Goal: Information Seeking & Learning: Learn about a topic

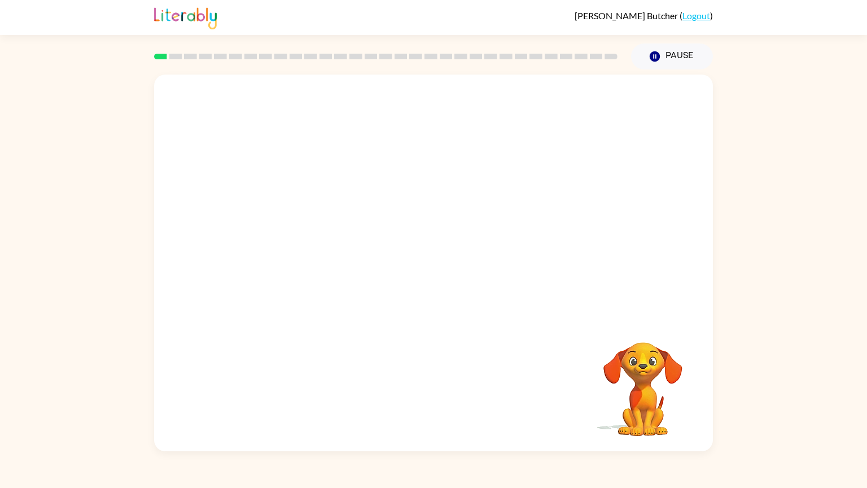
click at [283, 249] on video "Your browser must support playing .mp4 files to use Literably. Please try using…" at bounding box center [433, 196] width 559 height 244
click at [433, 273] on icon "button" at bounding box center [434, 268] width 20 height 20
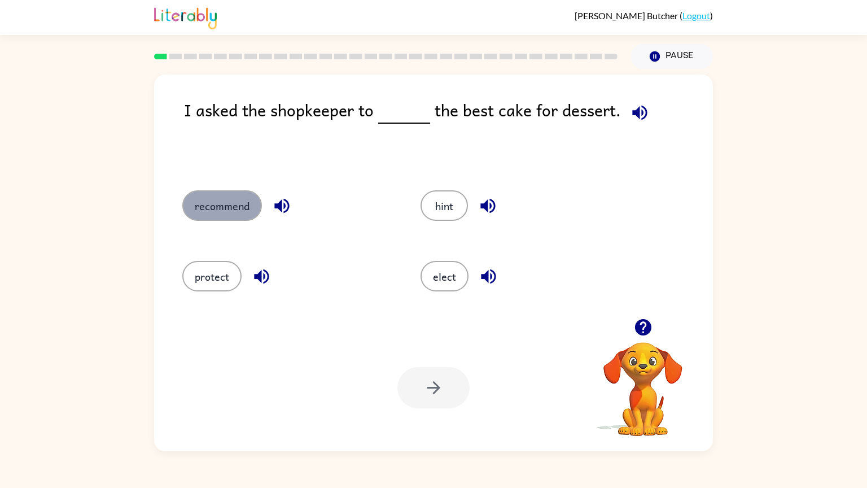
click at [215, 219] on button "recommend" at bounding box center [222, 205] width 80 height 30
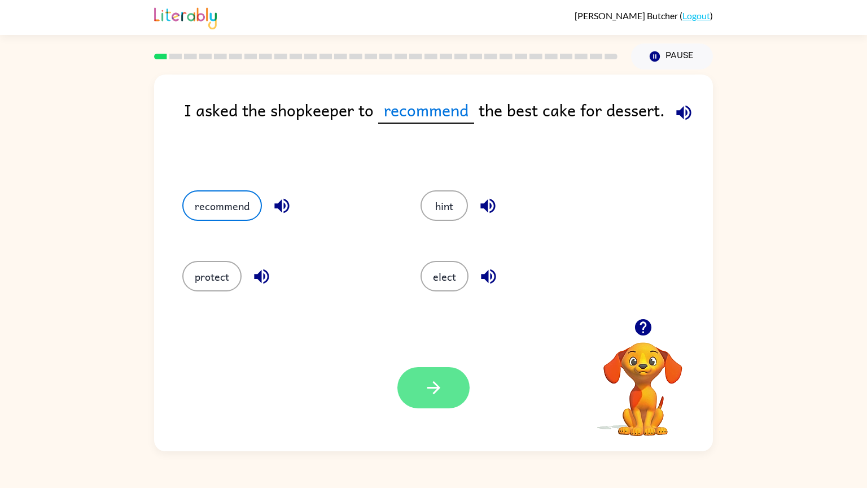
click at [424, 387] on icon "button" at bounding box center [434, 387] width 20 height 20
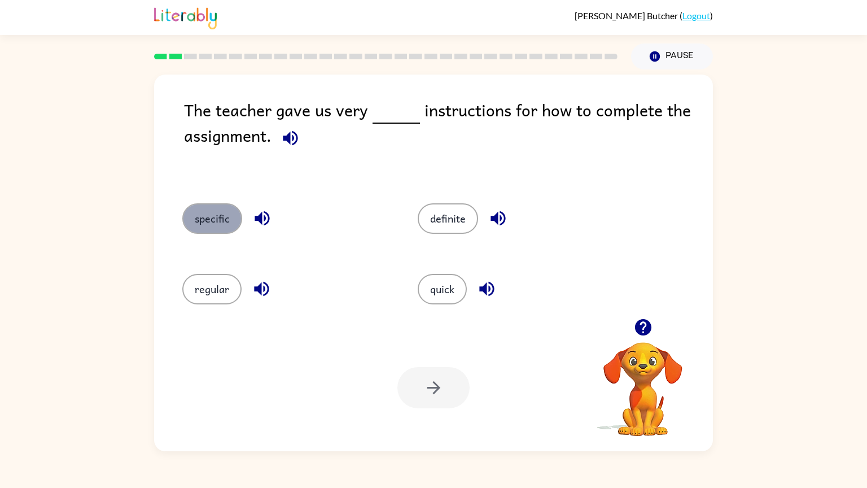
click at [192, 210] on button "specific" at bounding box center [212, 218] width 60 height 30
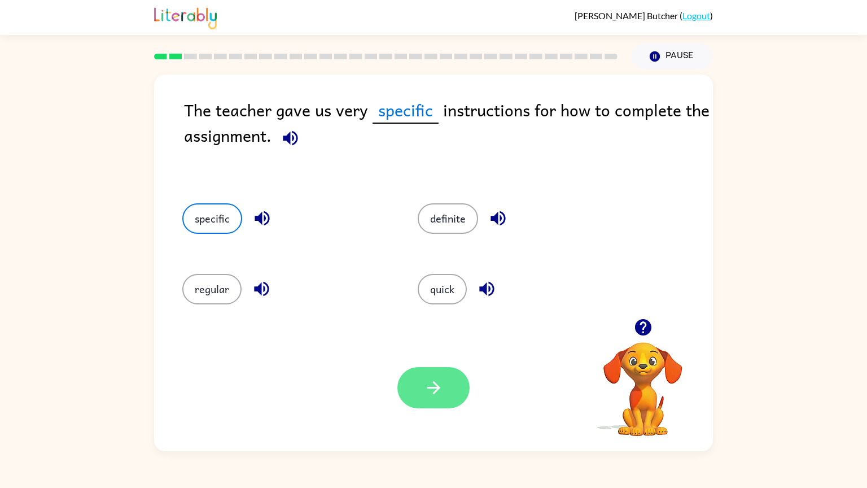
click at [424, 391] on icon "button" at bounding box center [434, 387] width 20 height 20
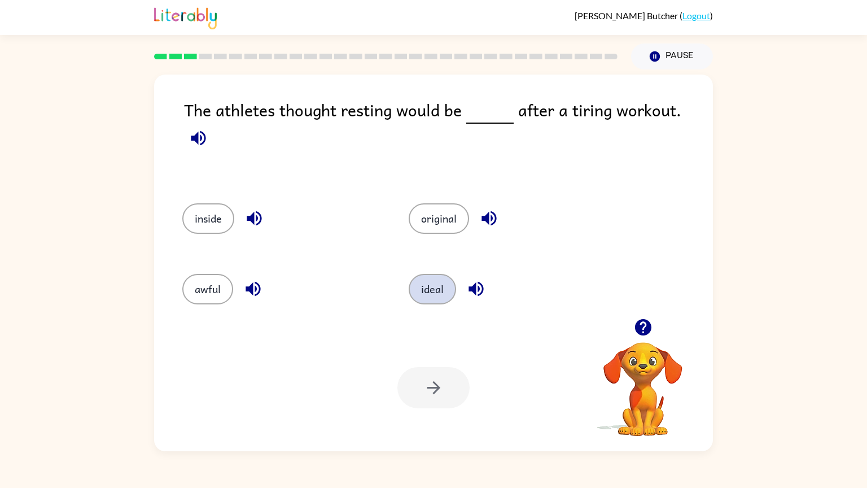
click at [433, 278] on button "ideal" at bounding box center [432, 289] width 47 height 30
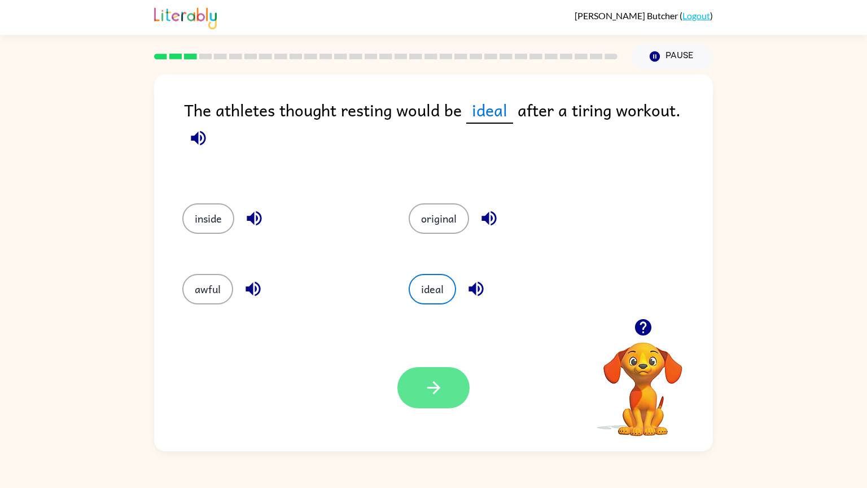
click at [423, 369] on button "button" at bounding box center [433, 387] width 72 height 41
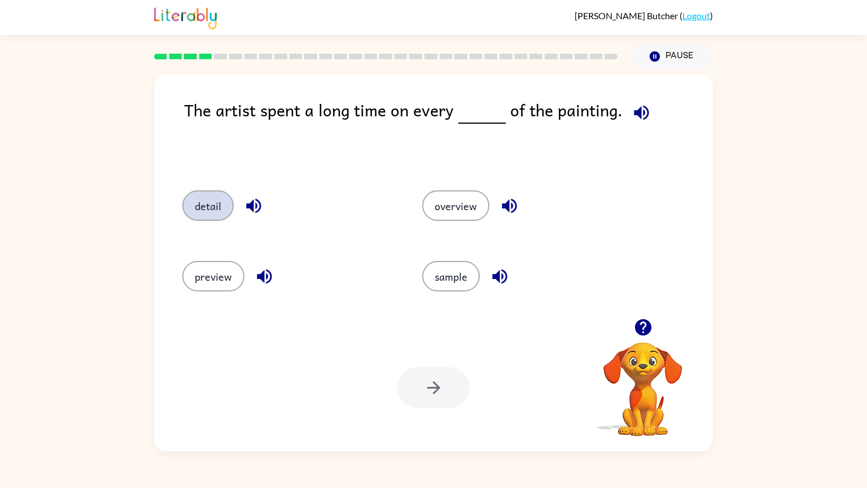
click at [216, 214] on button "detail" at bounding box center [207, 205] width 51 height 30
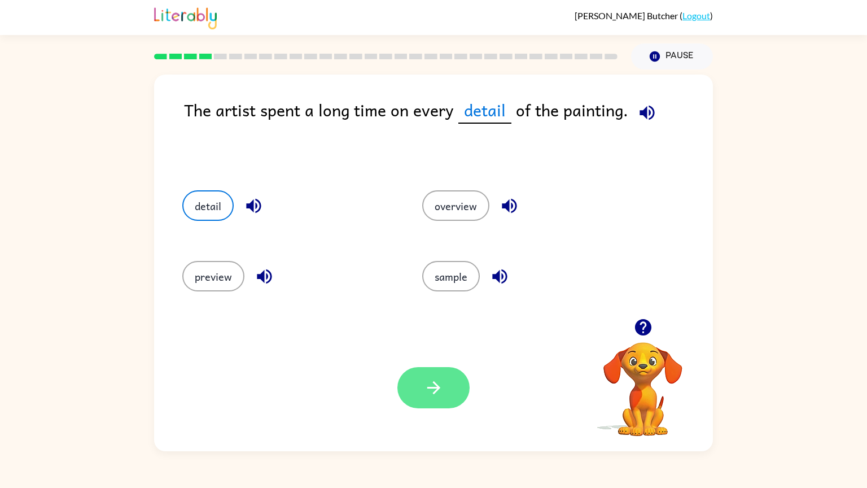
click at [409, 405] on button "button" at bounding box center [433, 387] width 72 height 41
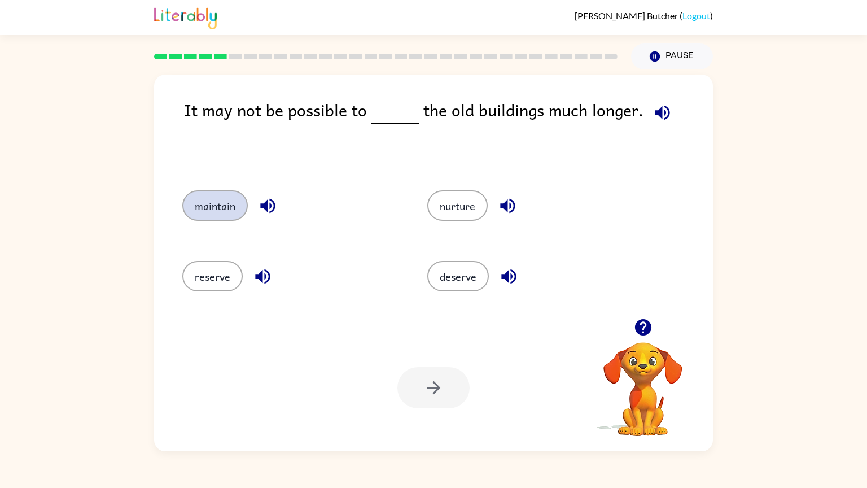
click at [238, 214] on button "maintain" at bounding box center [214, 205] width 65 height 30
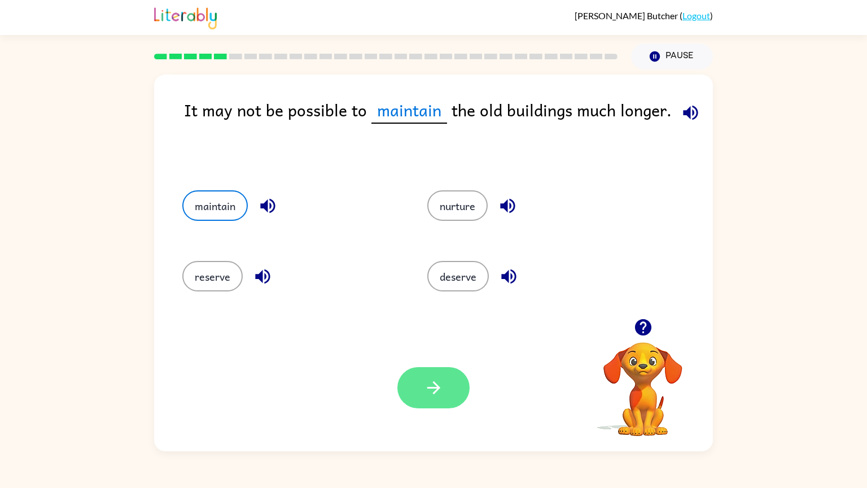
click at [440, 401] on button "button" at bounding box center [433, 387] width 72 height 41
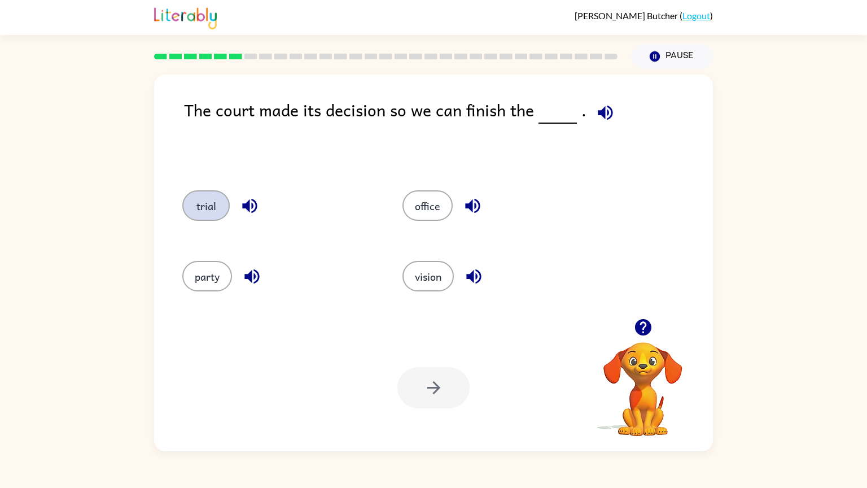
click at [213, 208] on button "trial" at bounding box center [205, 205] width 47 height 30
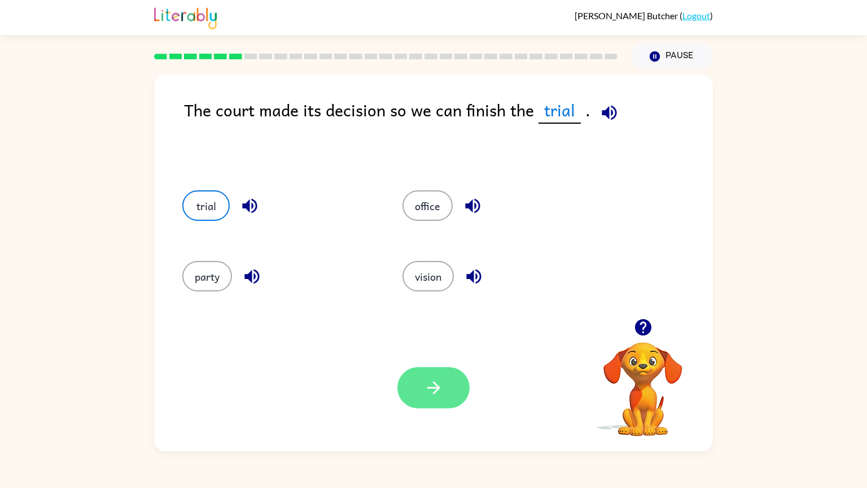
click at [447, 392] on button "button" at bounding box center [433, 387] width 72 height 41
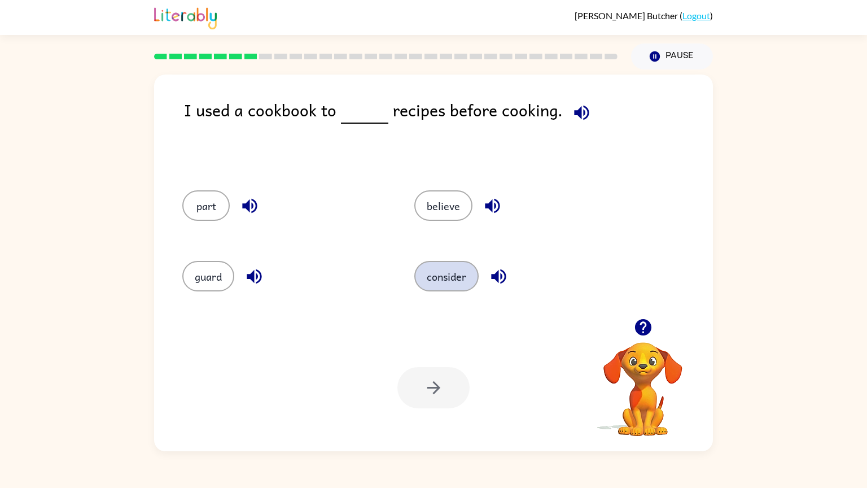
click at [446, 276] on button "consider" at bounding box center [446, 276] width 64 height 30
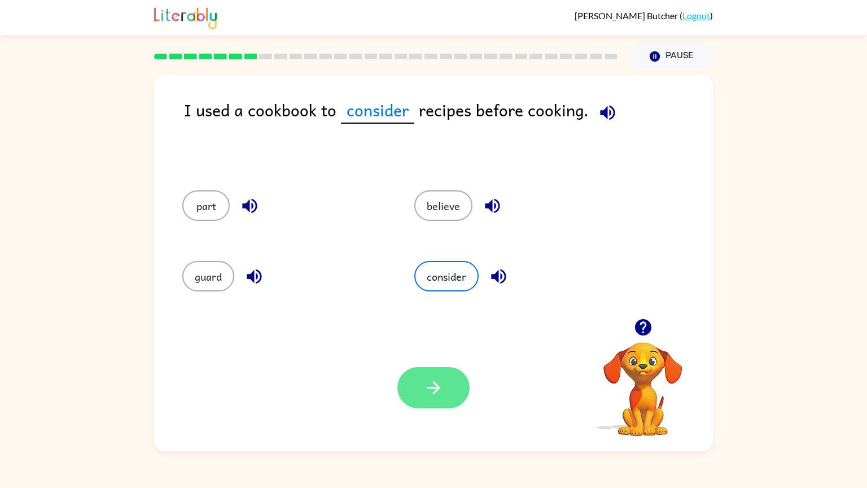
click at [436, 381] on icon "button" at bounding box center [434, 387] width 20 height 20
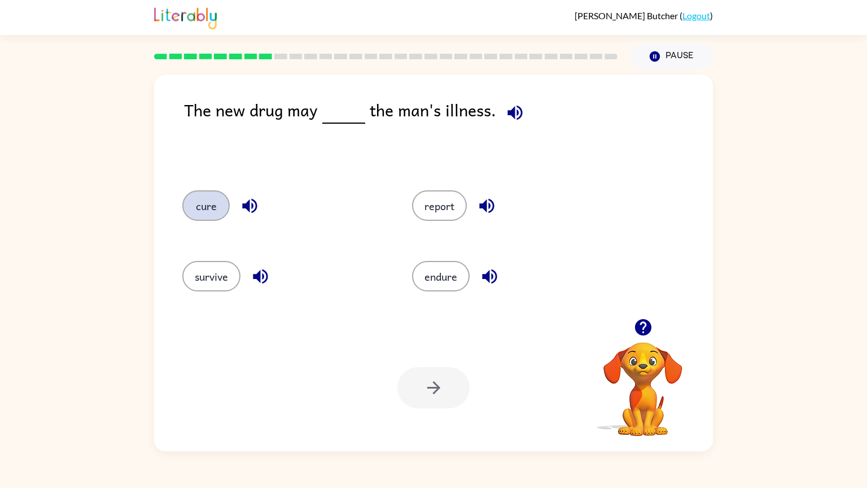
click at [222, 206] on button "cure" at bounding box center [205, 205] width 47 height 30
click at [443, 424] on div "Your browser must support playing .mp4 files to use Literably. Please try using…" at bounding box center [433, 387] width 559 height 127
click at [437, 398] on button "button" at bounding box center [433, 387] width 72 height 41
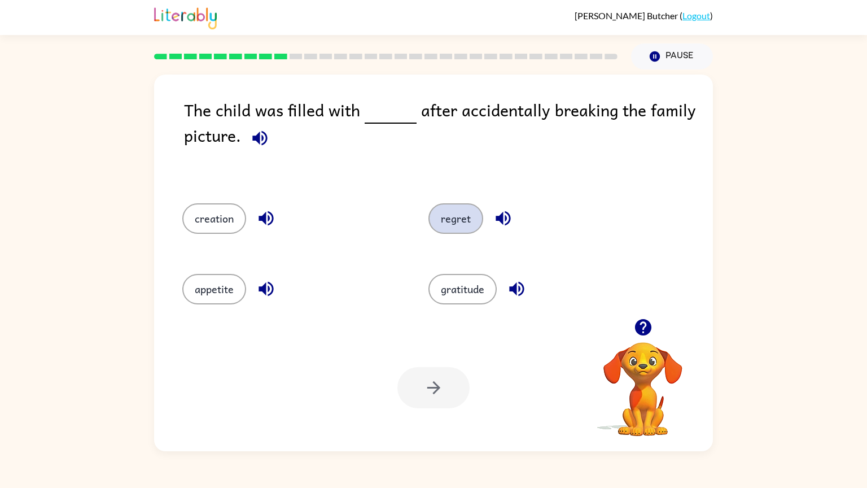
click at [438, 219] on button "regret" at bounding box center [455, 218] width 55 height 30
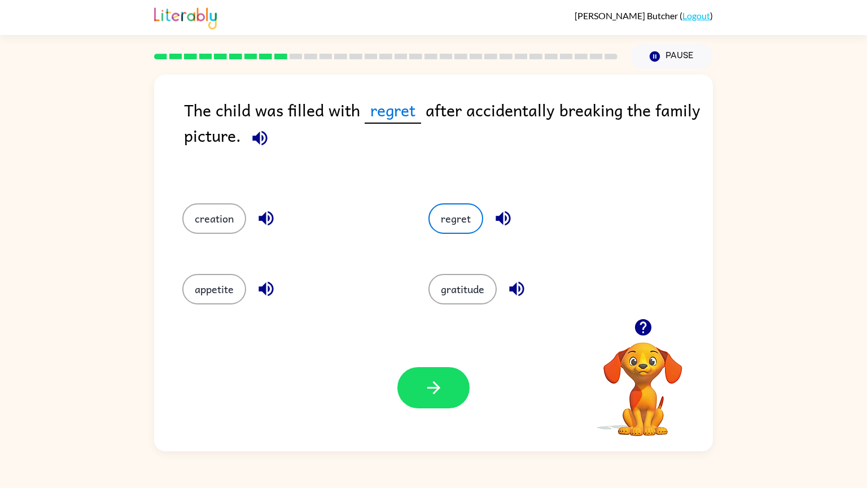
click at [419, 427] on div "Your browser must support playing .mp4 files to use Literably. Please try using…" at bounding box center [433, 387] width 559 height 127
click at [457, 368] on div at bounding box center [433, 387] width 72 height 41
click at [435, 405] on button "button" at bounding box center [433, 387] width 72 height 41
click at [449, 401] on div at bounding box center [433, 387] width 72 height 41
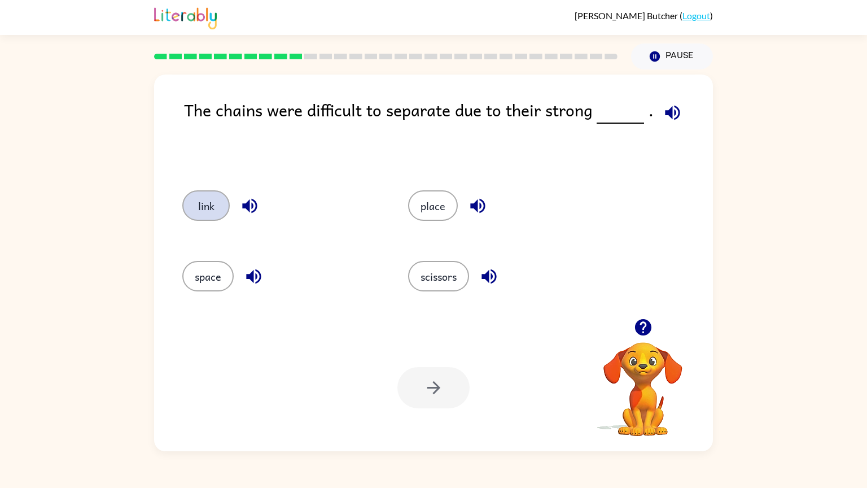
click at [212, 203] on button "link" at bounding box center [205, 205] width 47 height 30
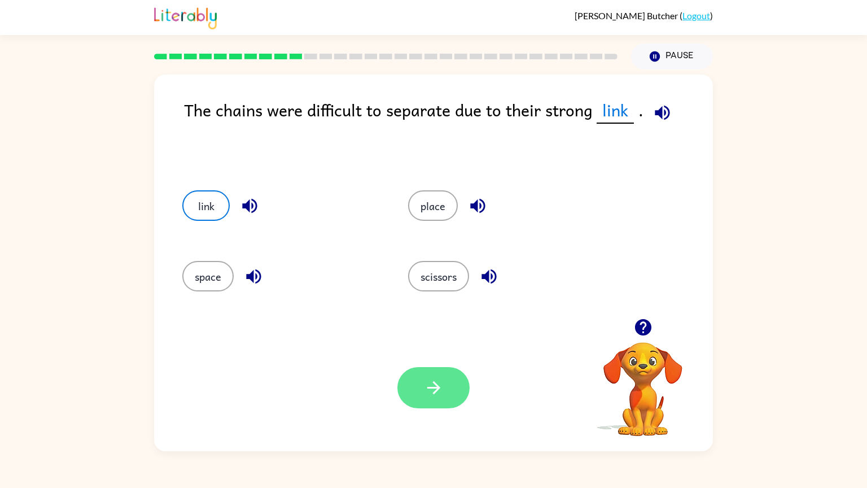
click at [430, 388] on icon "button" at bounding box center [433, 387] width 13 height 13
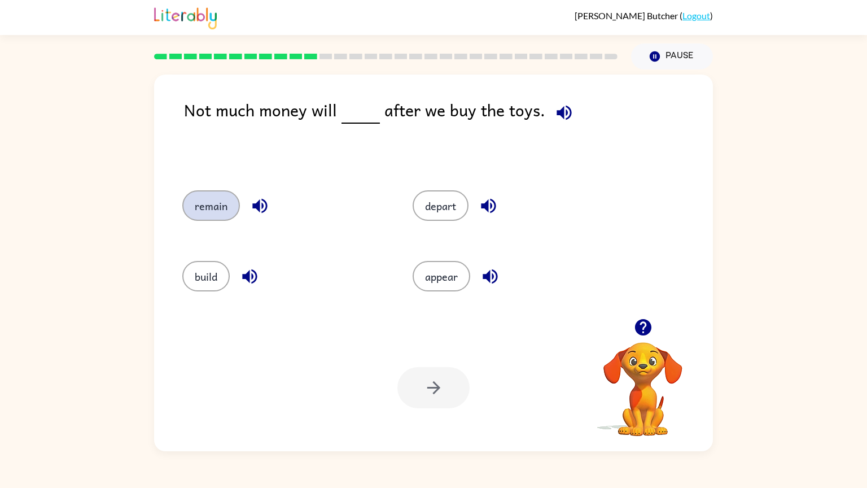
click at [212, 208] on button "remain" at bounding box center [211, 205] width 58 height 30
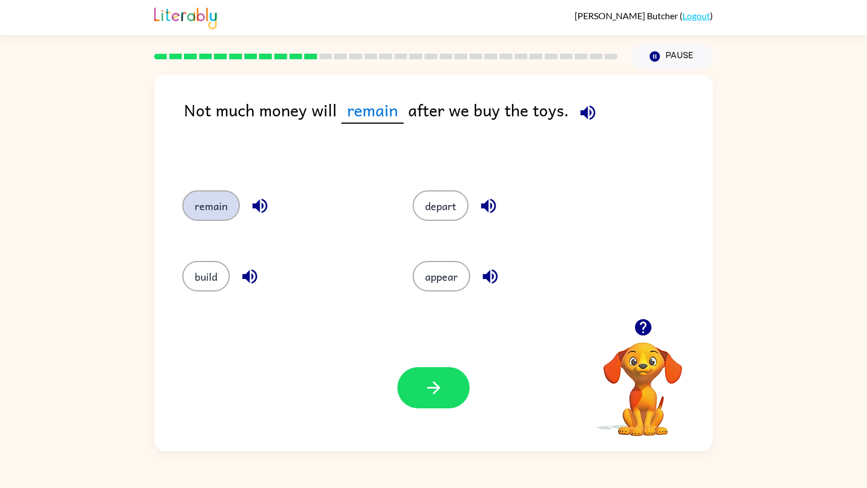
click at [430, 388] on icon "button" at bounding box center [433, 387] width 13 height 13
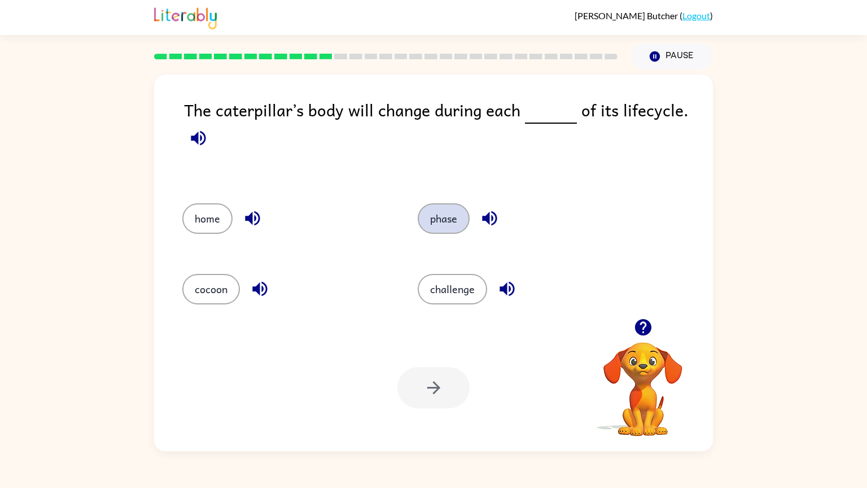
click at [445, 226] on button "phase" at bounding box center [444, 218] width 52 height 30
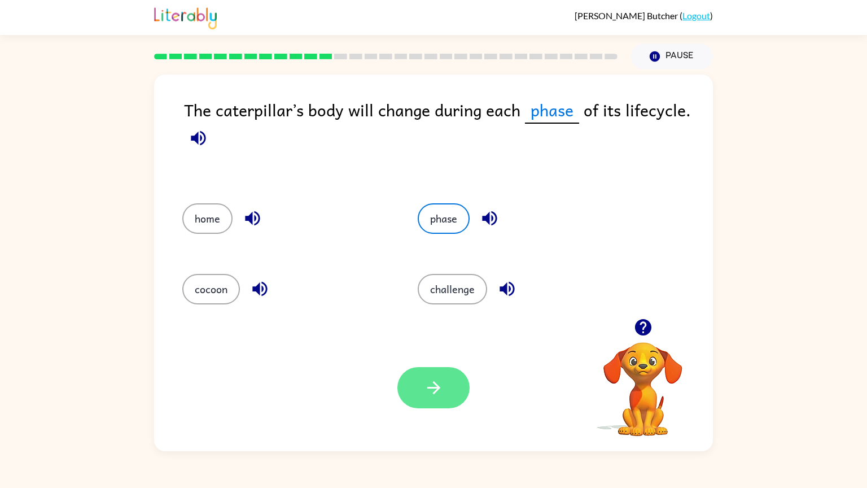
click at [431, 387] on icon "button" at bounding box center [434, 387] width 20 height 20
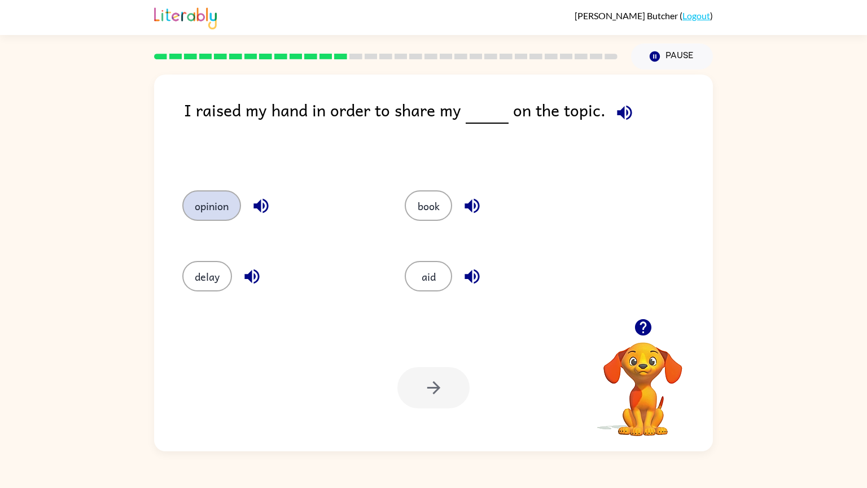
click at [212, 214] on button "opinion" at bounding box center [211, 205] width 59 height 30
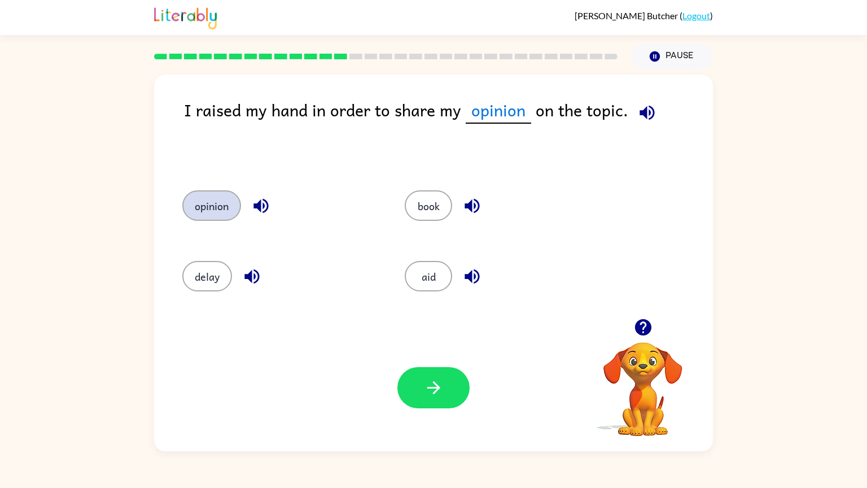
click at [431, 387] on icon "button" at bounding box center [434, 387] width 20 height 20
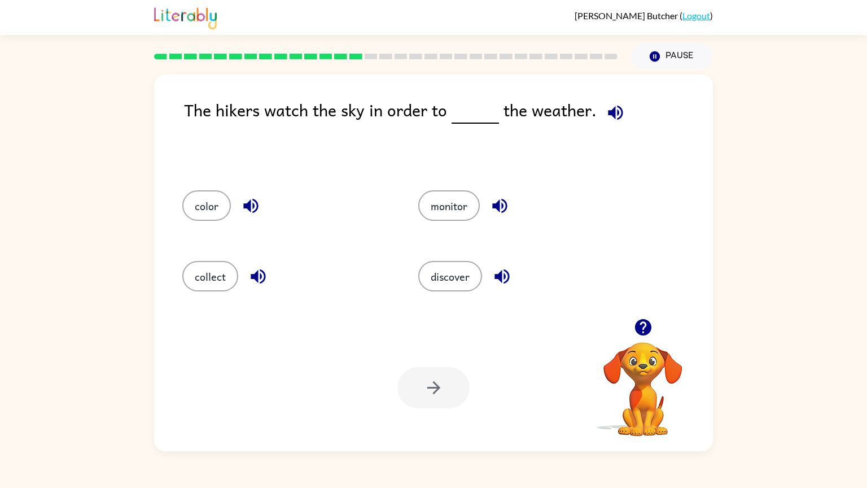
click at [397, 250] on div "discover" at bounding box center [515, 274] width 236 height 71
click at [455, 216] on button "monitor" at bounding box center [449, 205] width 62 height 30
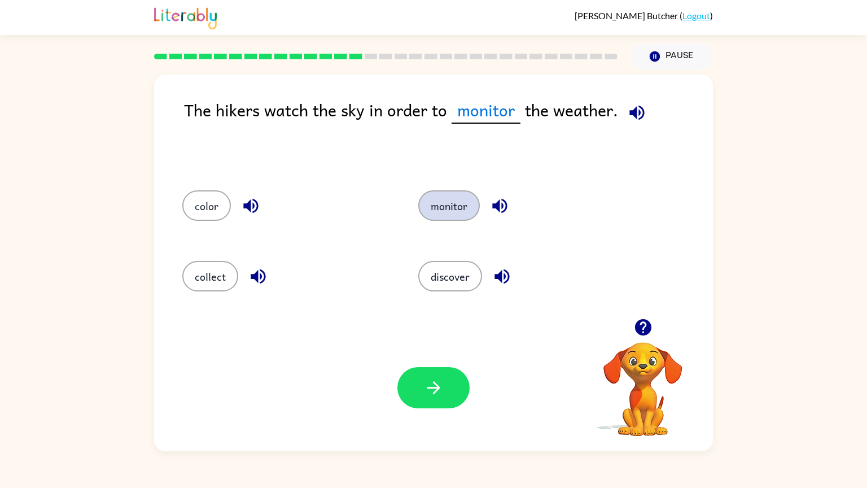
click at [431, 387] on icon "button" at bounding box center [434, 387] width 20 height 20
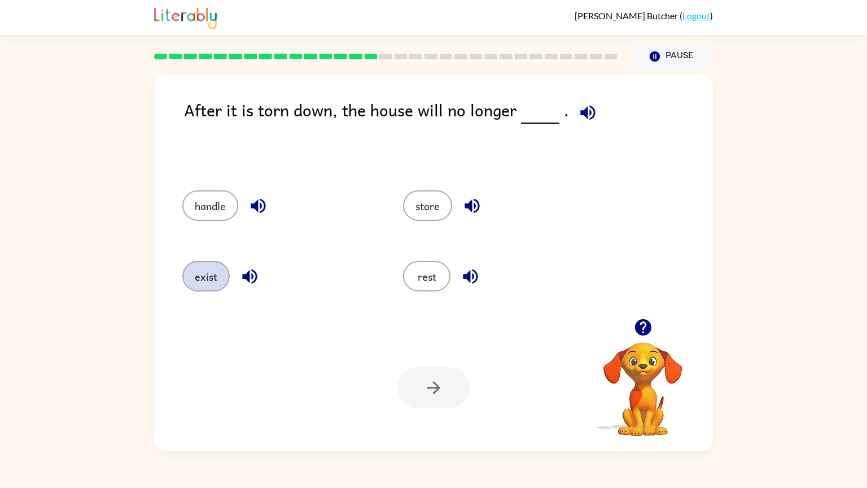
click at [205, 280] on button "exist" at bounding box center [205, 276] width 47 height 30
click at [431, 387] on icon "button" at bounding box center [434, 387] width 20 height 20
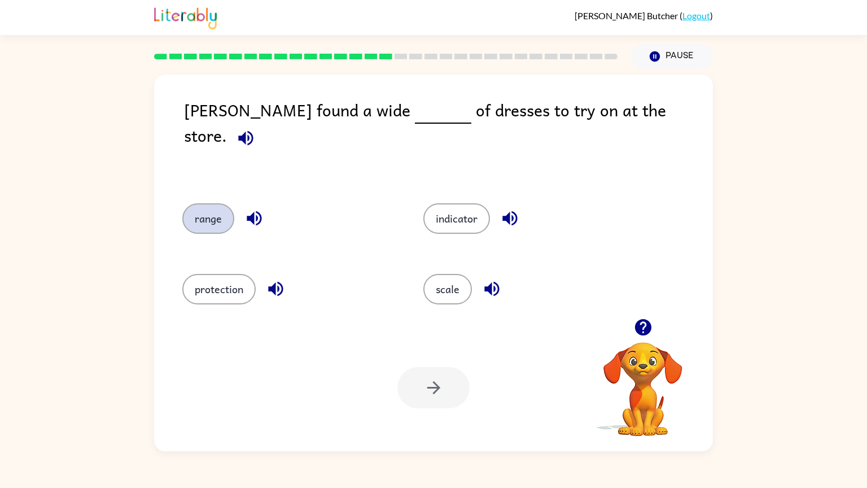
click at [226, 207] on button "range" at bounding box center [208, 218] width 52 height 30
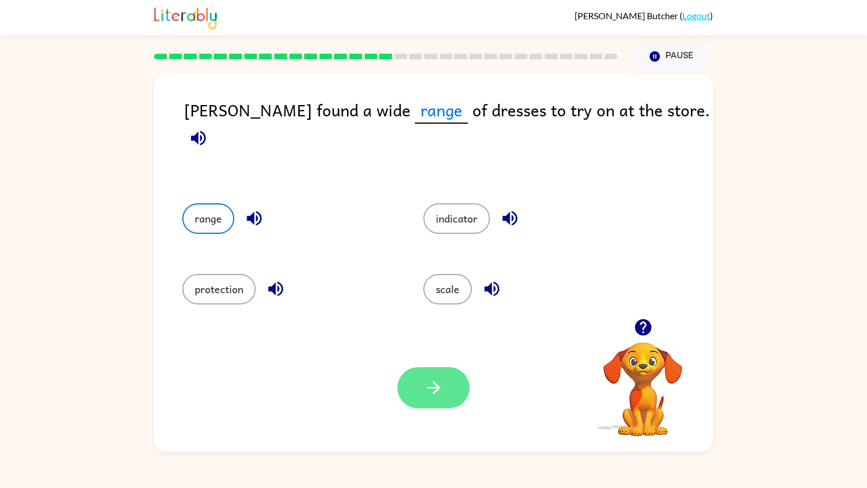
click at [430, 387] on icon "button" at bounding box center [433, 387] width 13 height 13
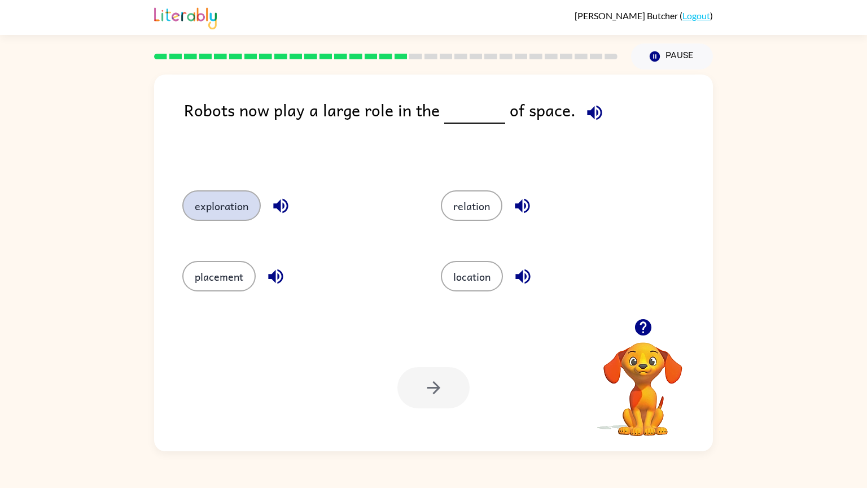
click at [214, 209] on button "exploration" at bounding box center [221, 205] width 78 height 30
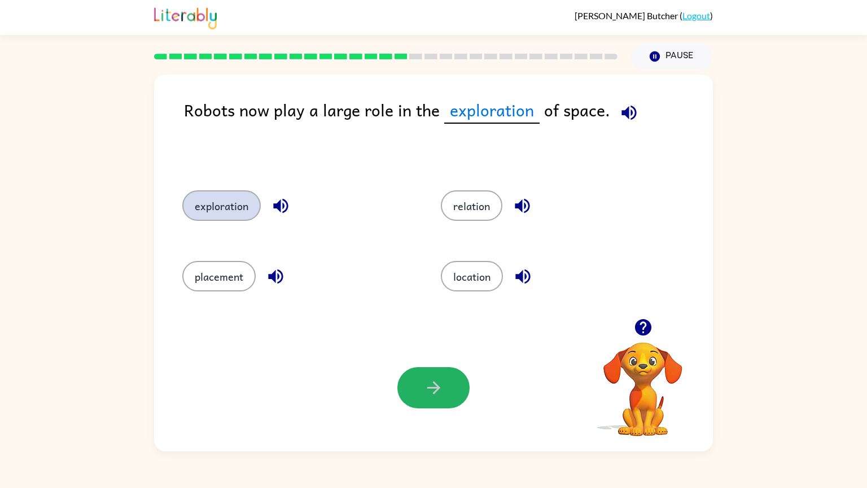
click at [430, 387] on icon "button" at bounding box center [433, 387] width 13 height 13
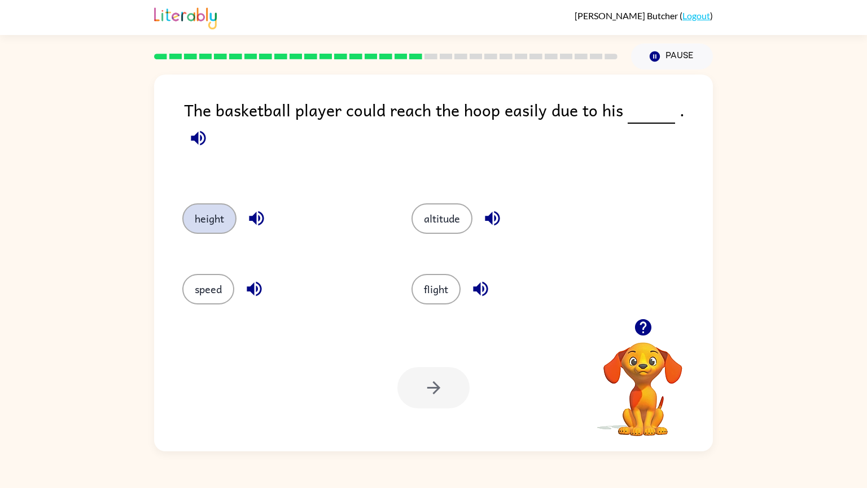
click at [216, 211] on button "height" at bounding box center [209, 218] width 54 height 30
click at [430, 387] on icon "button" at bounding box center [433, 387] width 13 height 13
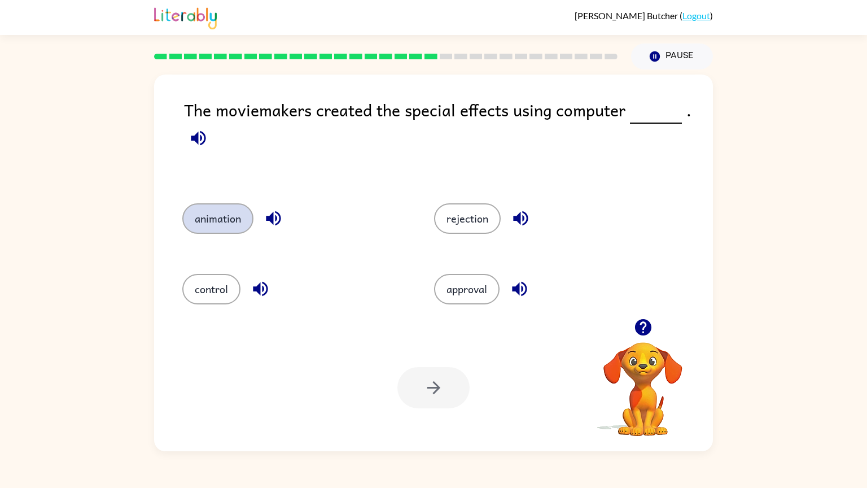
click at [241, 230] on button "animation" at bounding box center [217, 218] width 71 height 30
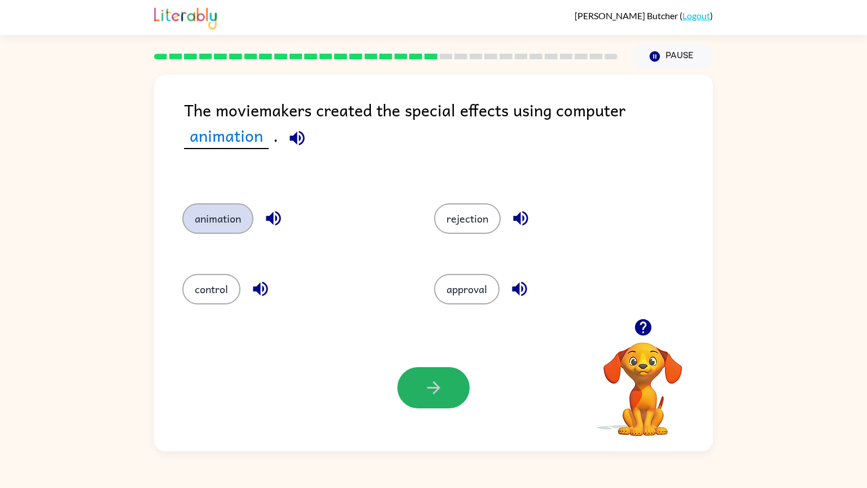
click at [430, 387] on icon "button" at bounding box center [433, 387] width 13 height 13
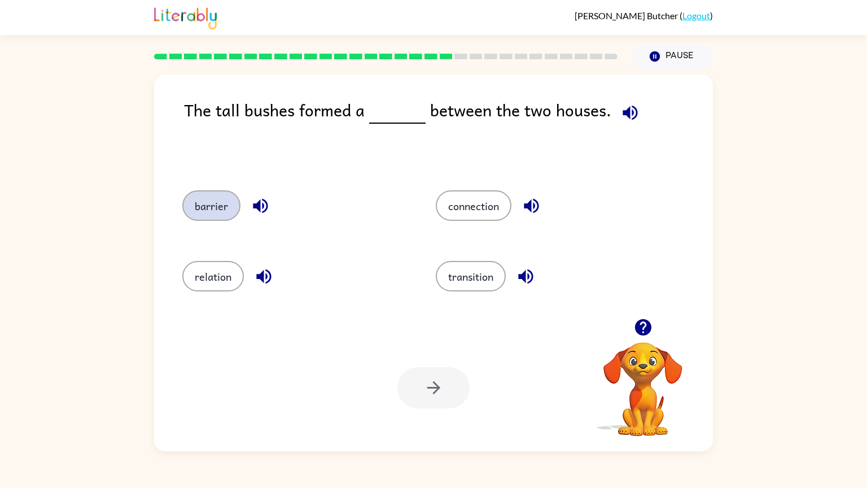
click at [212, 192] on button "barrier" at bounding box center [211, 205] width 58 height 30
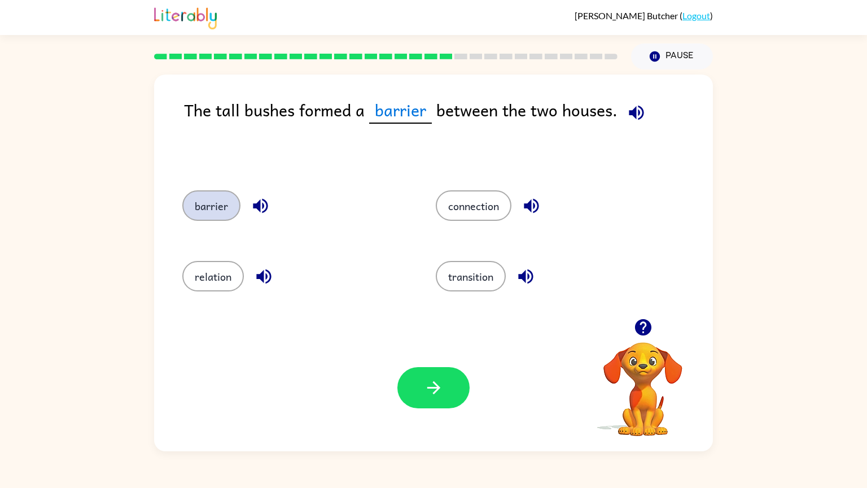
click at [430, 387] on icon "button" at bounding box center [433, 387] width 13 height 13
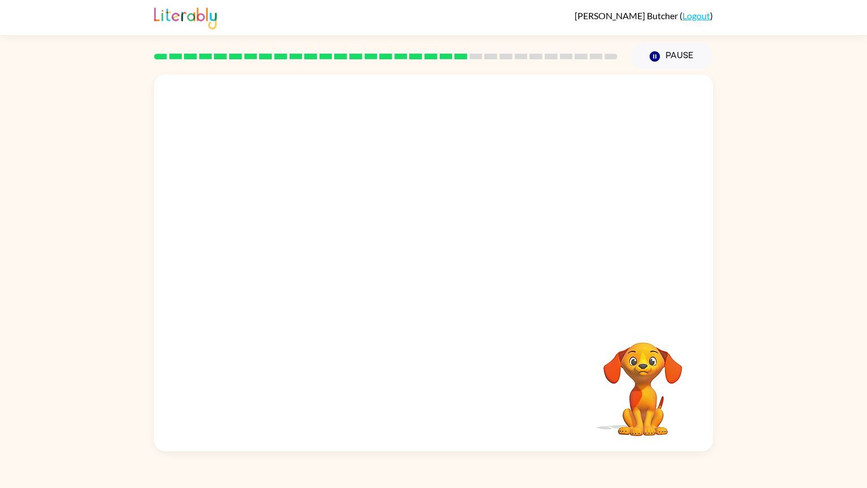
click at [317, 275] on video "Your browser must support playing .mp4 files to use Literably. Please try using…" at bounding box center [433, 196] width 559 height 244
click at [317, 273] on video "Your browser must support playing .mp4 files to use Literably. Please try using…" at bounding box center [433, 196] width 559 height 244
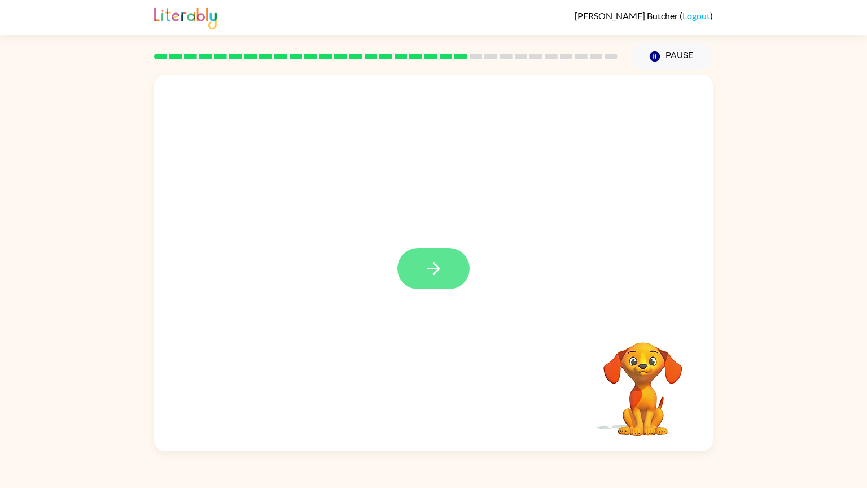
click at [436, 272] on icon "button" at bounding box center [433, 268] width 13 height 13
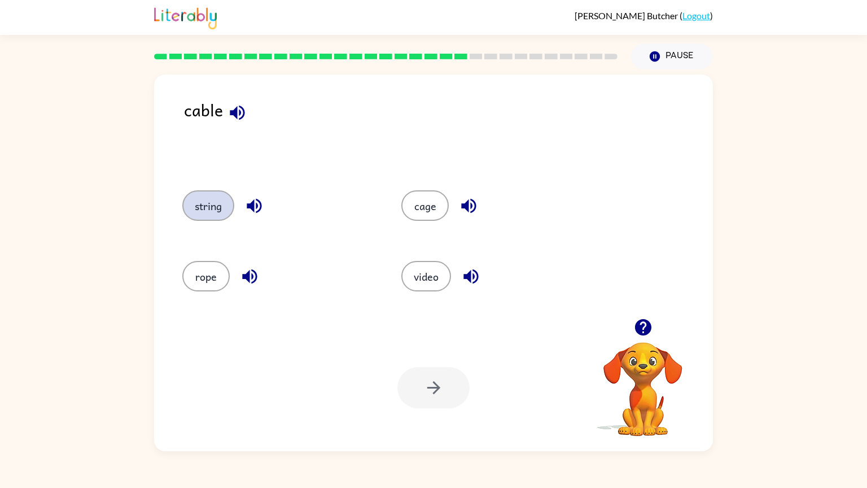
click at [198, 213] on button "string" at bounding box center [208, 205] width 52 height 30
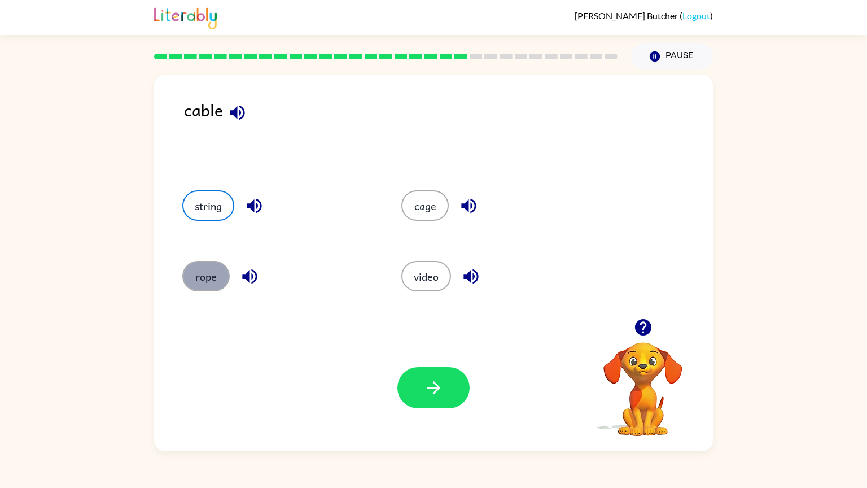
click at [199, 275] on button "rope" at bounding box center [205, 276] width 47 height 30
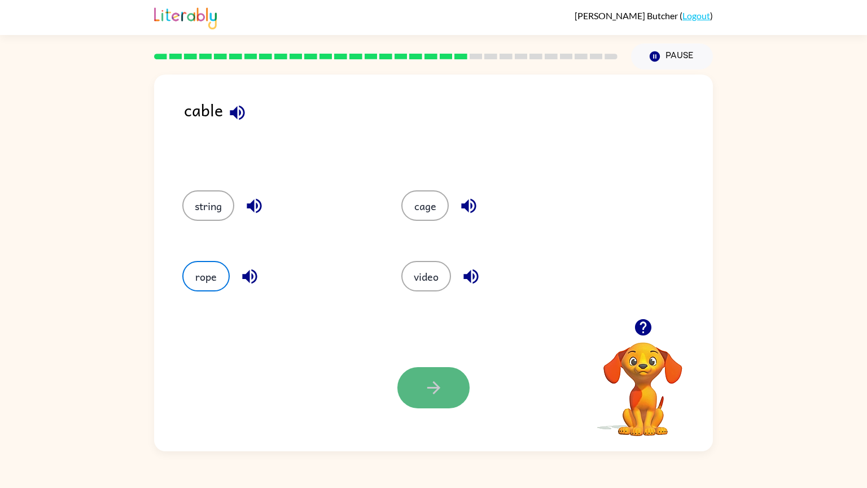
click at [453, 403] on button "button" at bounding box center [433, 387] width 72 height 41
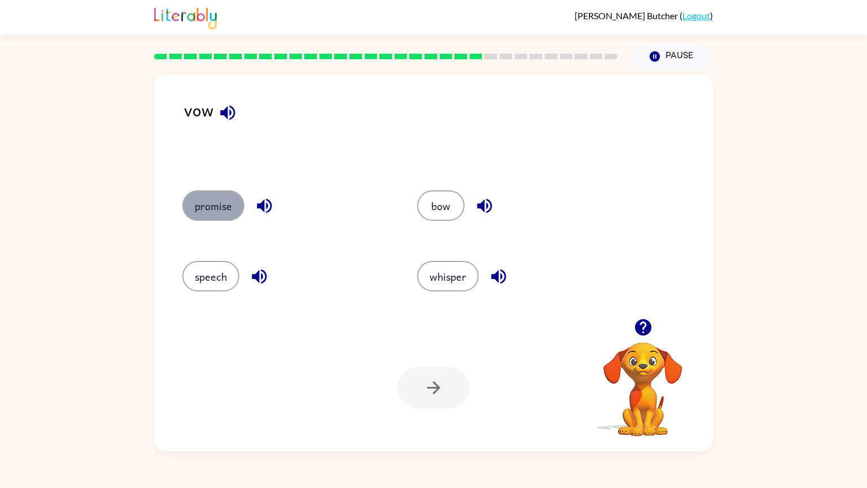
click at [213, 202] on button "promise" at bounding box center [213, 205] width 62 height 30
click at [388, 378] on div "Your browser must support playing .mp4 files to use Literably. Please try using…" at bounding box center [433, 387] width 559 height 127
click at [413, 390] on button "button" at bounding box center [433, 387] width 72 height 41
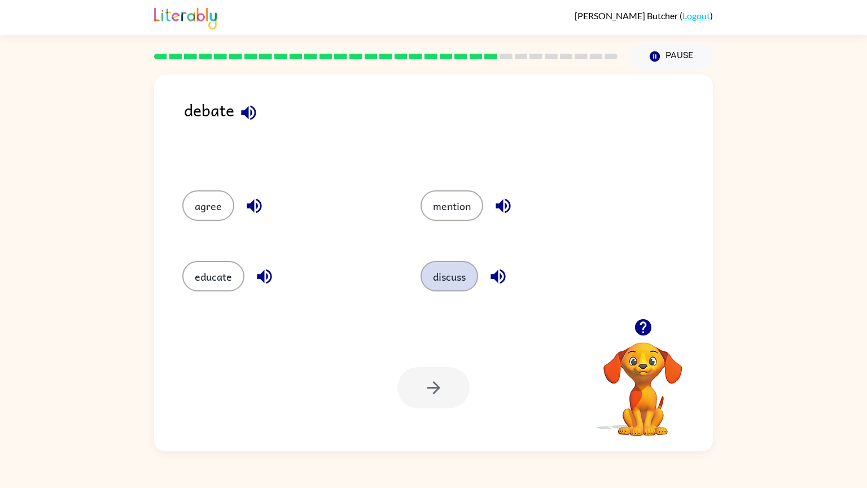
click at [460, 286] on button "discuss" at bounding box center [449, 276] width 58 height 30
click at [432, 389] on icon "button" at bounding box center [434, 387] width 20 height 20
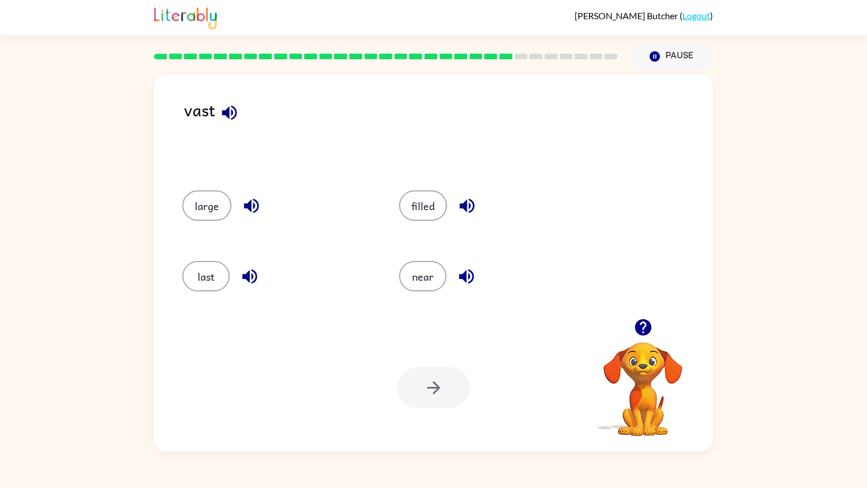
click at [222, 117] on icon "button" at bounding box center [229, 113] width 20 height 20
click at [251, 198] on icon "button" at bounding box center [251, 206] width 20 height 20
click at [252, 276] on icon "button" at bounding box center [249, 276] width 15 height 15
click at [463, 271] on icon "button" at bounding box center [466, 276] width 20 height 20
click at [469, 186] on div "filled" at bounding box center [485, 204] width 217 height 71
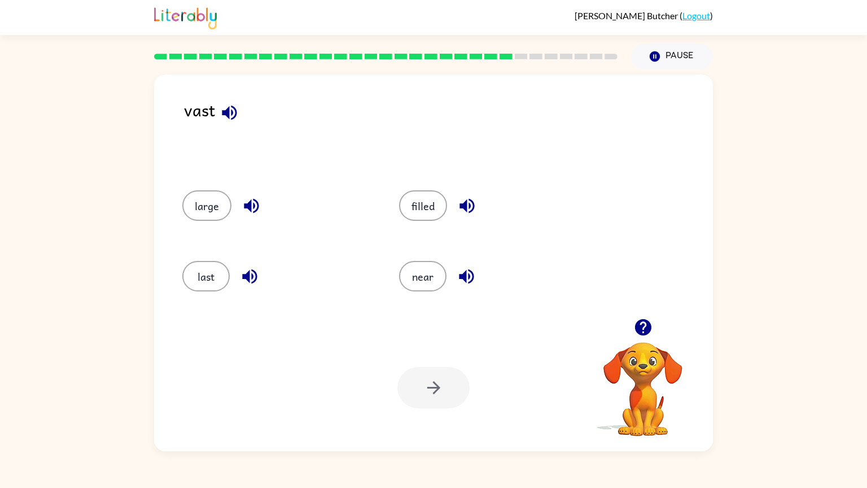
click at [459, 207] on icon "button" at bounding box center [466, 206] width 15 height 15
click at [208, 196] on button "large" at bounding box center [206, 205] width 49 height 30
click at [411, 397] on button "button" at bounding box center [433, 387] width 72 height 41
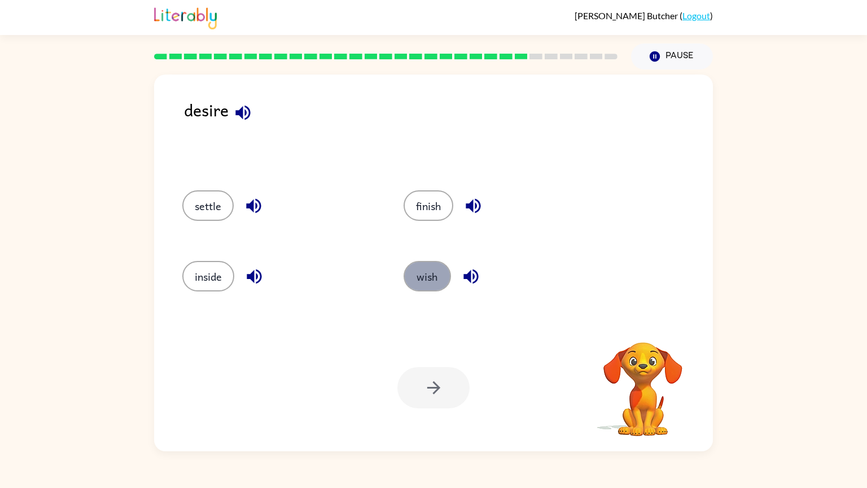
click at [419, 284] on button "wish" at bounding box center [426, 276] width 47 height 30
click at [433, 385] on icon "button" at bounding box center [434, 387] width 20 height 20
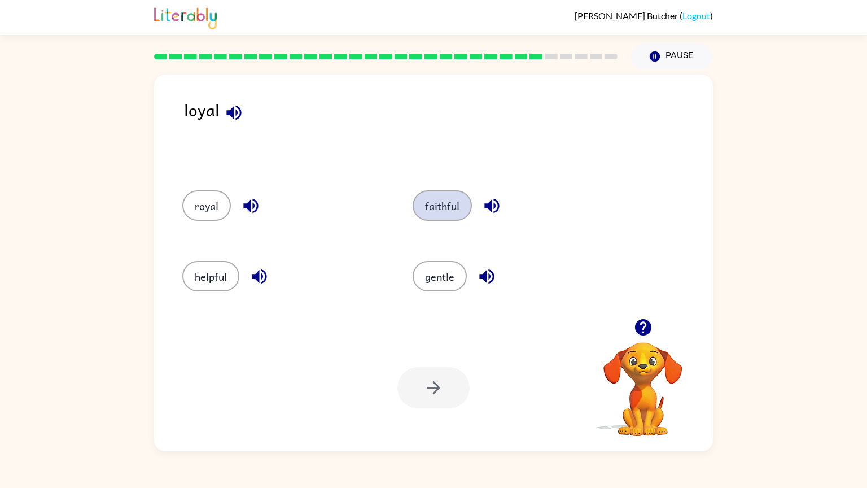
click at [460, 213] on button "faithful" at bounding box center [441, 205] width 59 height 30
click at [421, 398] on button "button" at bounding box center [433, 387] width 72 height 41
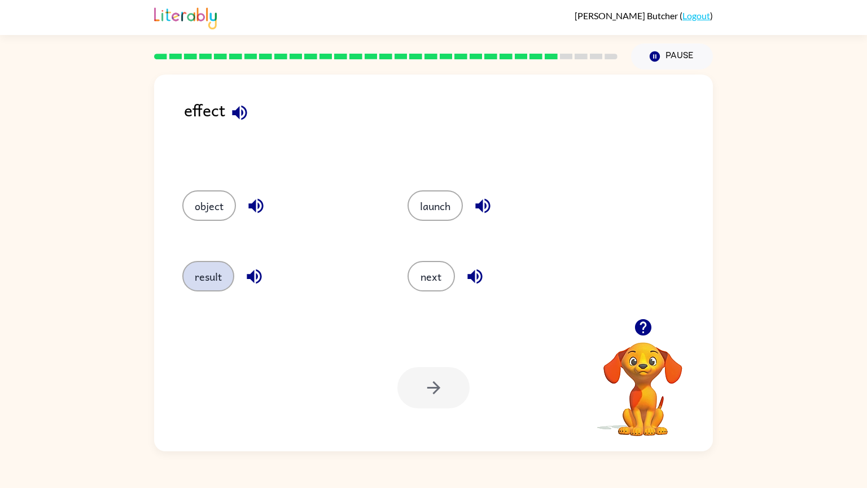
click at [217, 271] on button "result" at bounding box center [208, 276] width 52 height 30
click at [429, 406] on button "button" at bounding box center [433, 387] width 72 height 41
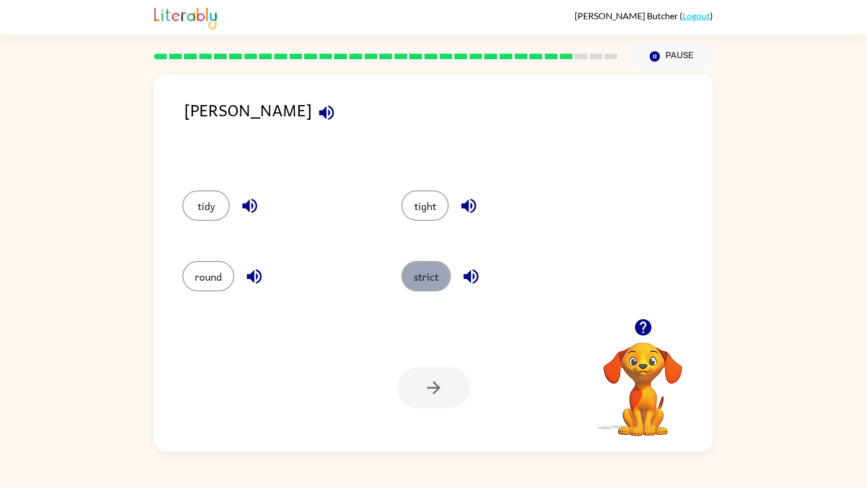
click at [421, 272] on button "strict" at bounding box center [426, 276] width 50 height 30
click at [446, 393] on button "button" at bounding box center [433, 387] width 72 height 41
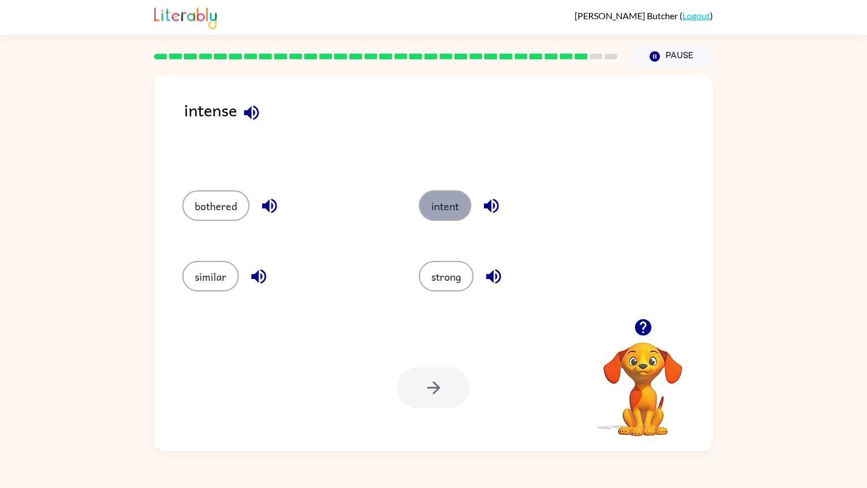
click at [450, 207] on button "intent" at bounding box center [445, 205] width 52 height 30
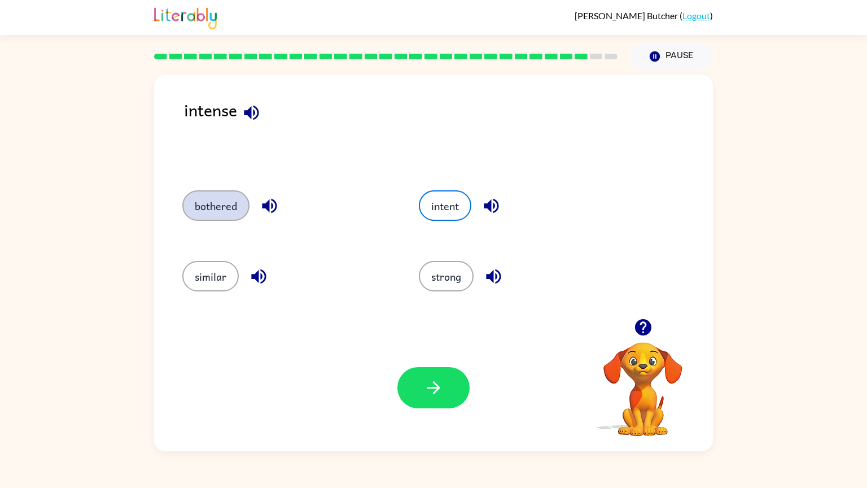
click at [223, 196] on button "bothered" at bounding box center [215, 205] width 67 height 30
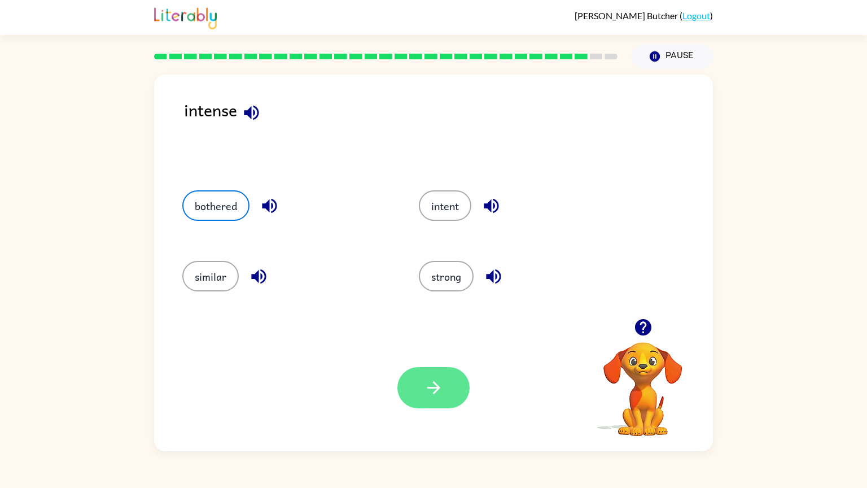
click at [462, 389] on button "button" at bounding box center [433, 387] width 72 height 41
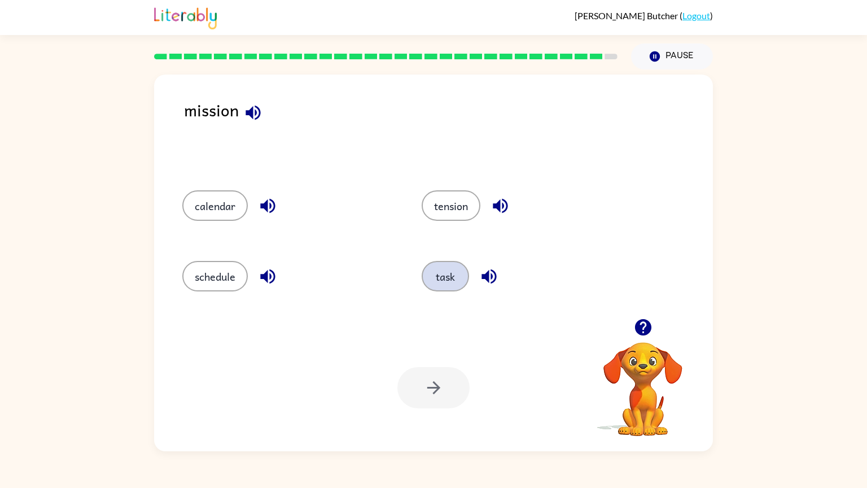
click at [446, 273] on button "task" at bounding box center [444, 276] width 47 height 30
click at [419, 376] on button "button" at bounding box center [433, 387] width 72 height 41
